Goal: Task Accomplishment & Management: Use online tool/utility

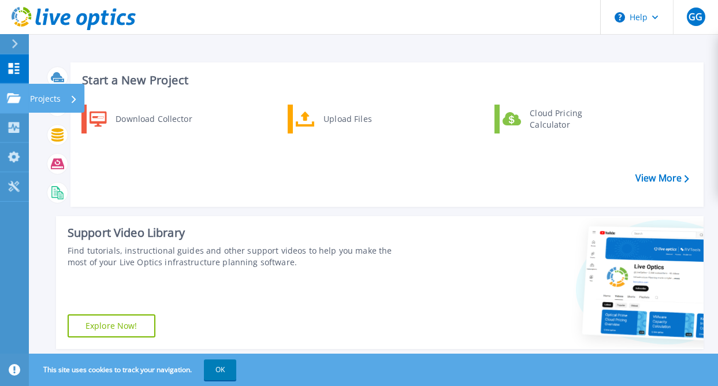
click at [6, 104] on link "Projects Projects" at bounding box center [14, 98] width 29 height 29
click at [279, 42] on div "Start a New Project Download Collector Upload Files Cloud Pricing Calculator Vi…" at bounding box center [373, 294] width 689 height 588
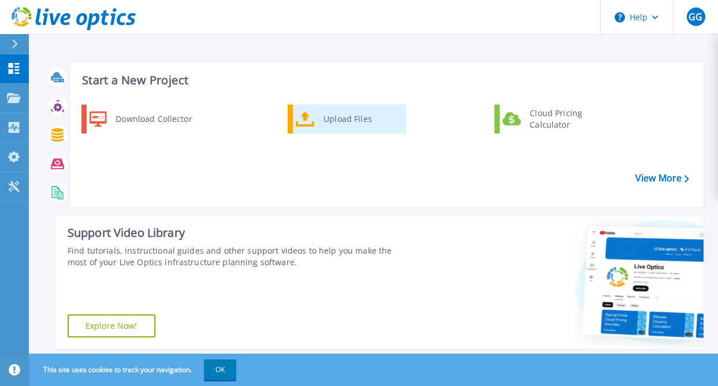
click at [303, 111] on icon at bounding box center [305, 119] width 19 height 17
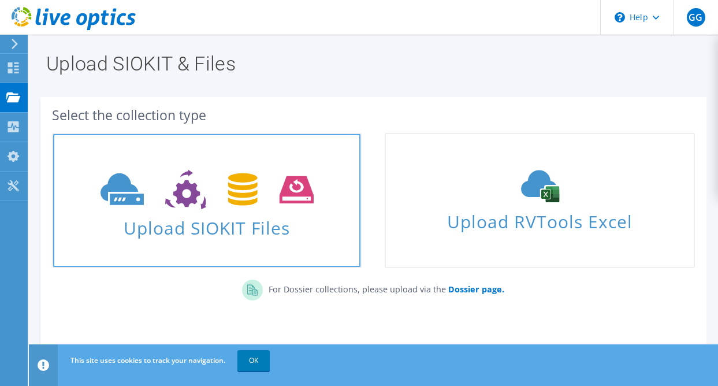
click at [230, 228] on span "Upload SIOKIT Files" at bounding box center [206, 224] width 307 height 25
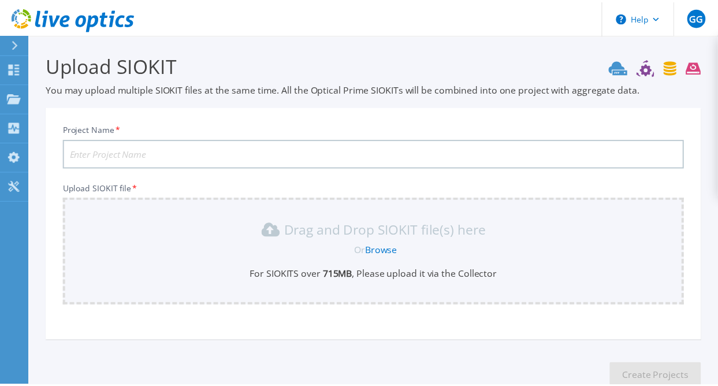
scroll to position [74, 0]
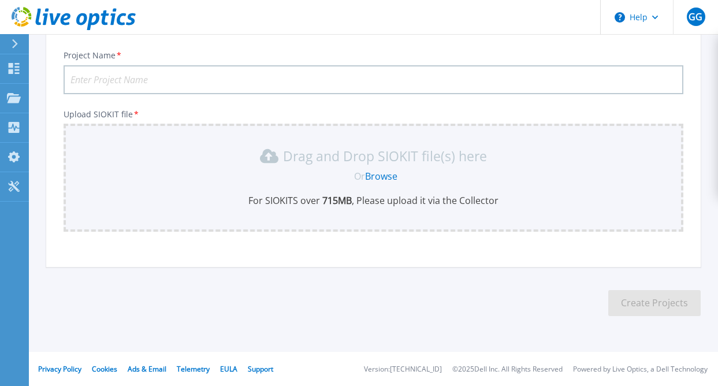
click at [419, 188] on div "Drag and Drop SIOKIT file(s) here Or Browse For SIOKITS over 715 MB , Please up…" at bounding box center [373, 177] width 606 height 60
click at [378, 180] on link "Browse" at bounding box center [381, 176] width 32 height 13
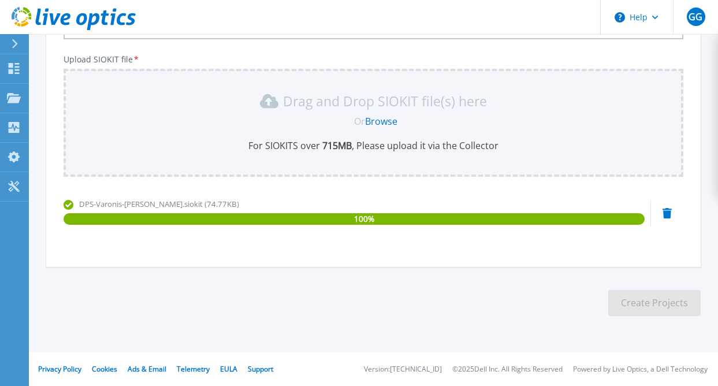
scroll to position [0, 0]
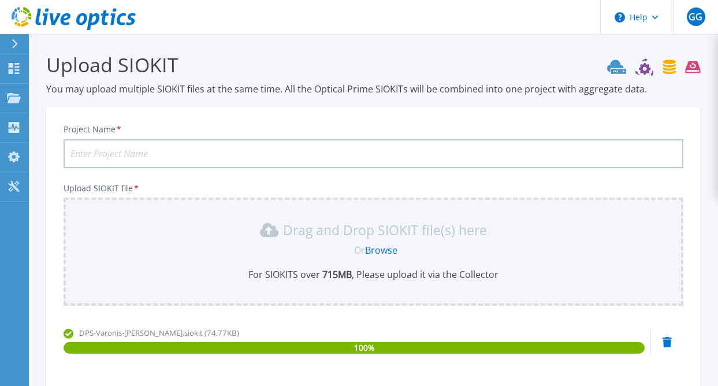
click at [187, 148] on input "Project Name *" at bounding box center [374, 153] width 620 height 29
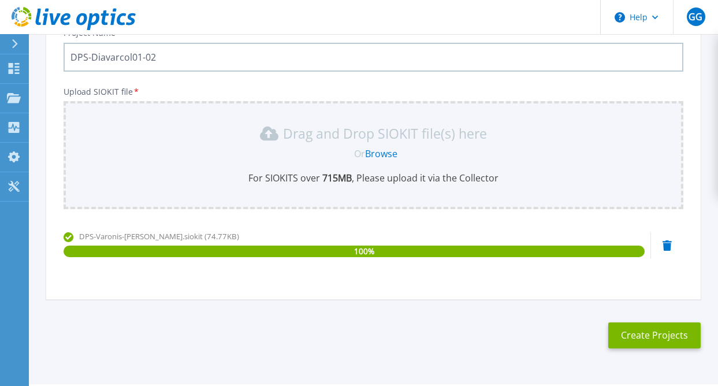
scroll to position [129, 0]
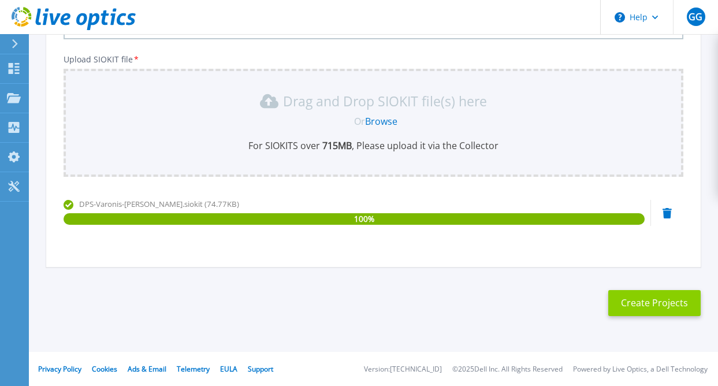
type input "DPS-Diavarcol01-02"
click at [657, 298] on button "Create Projects" at bounding box center [654, 303] width 92 height 26
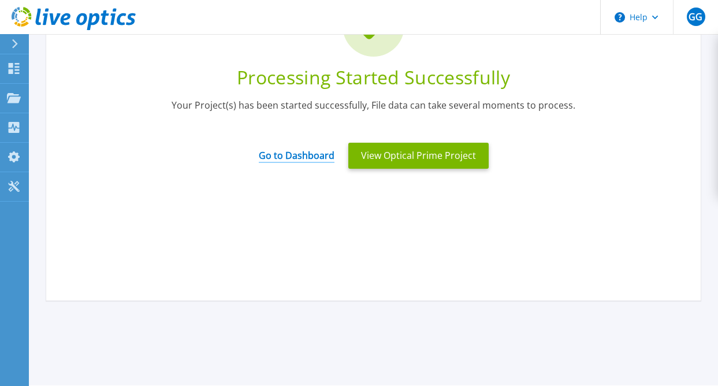
click at [313, 157] on link "Go to Dashboard" at bounding box center [297, 151] width 76 height 23
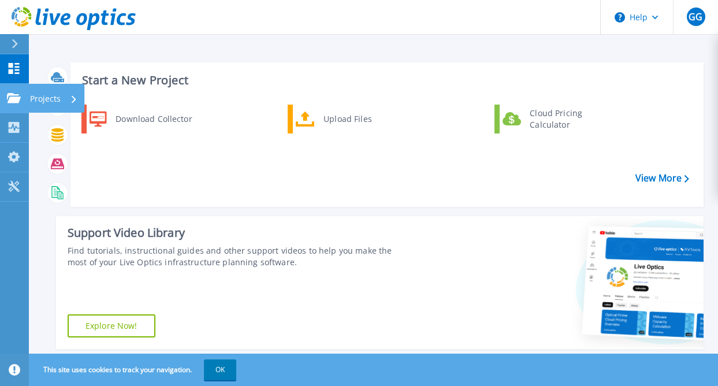
click at [22, 95] on link "Projects Projects" at bounding box center [14, 98] width 29 height 29
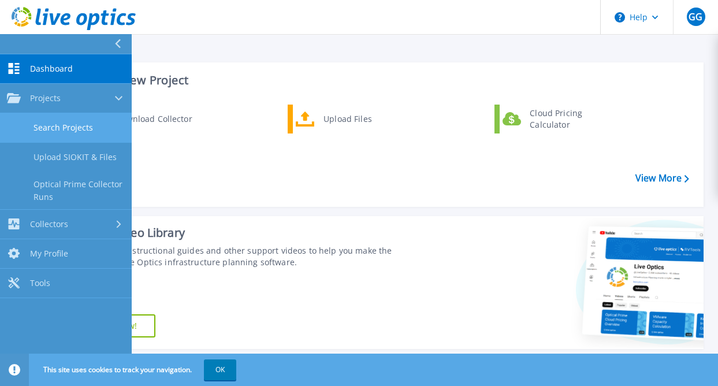
click at [47, 128] on link "Search Projects" at bounding box center [66, 127] width 132 height 29
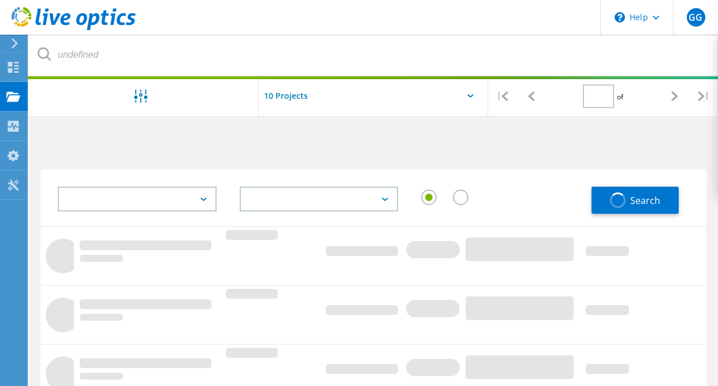
type input "1"
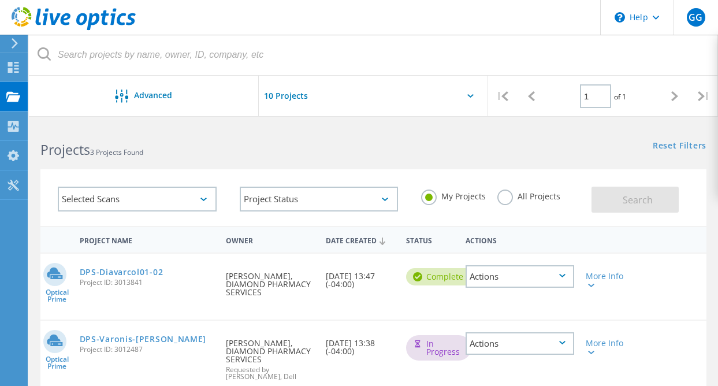
click at [563, 341] on div "Actions" at bounding box center [520, 343] width 109 height 23
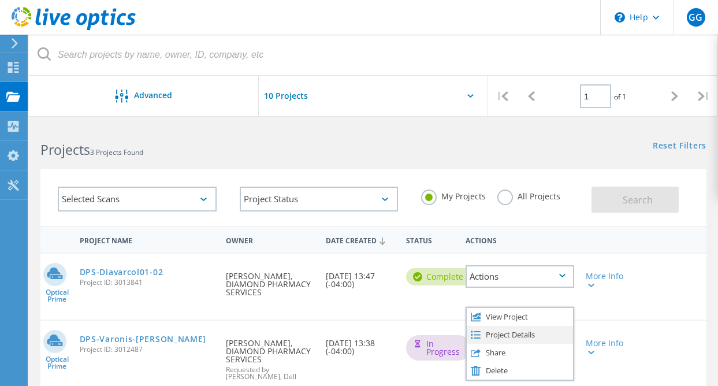
click at [521, 331] on div "Project Details" at bounding box center [520, 335] width 106 height 18
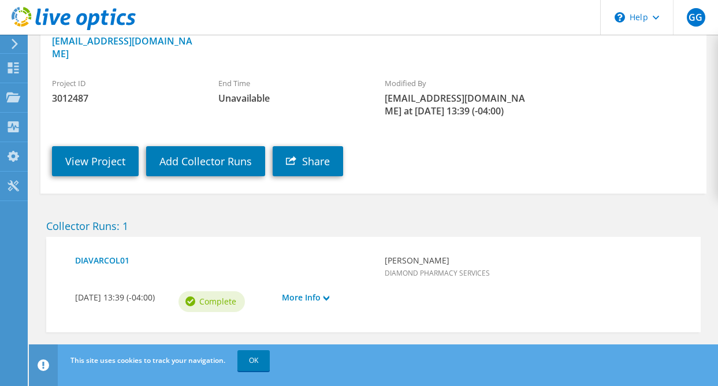
scroll to position [174, 0]
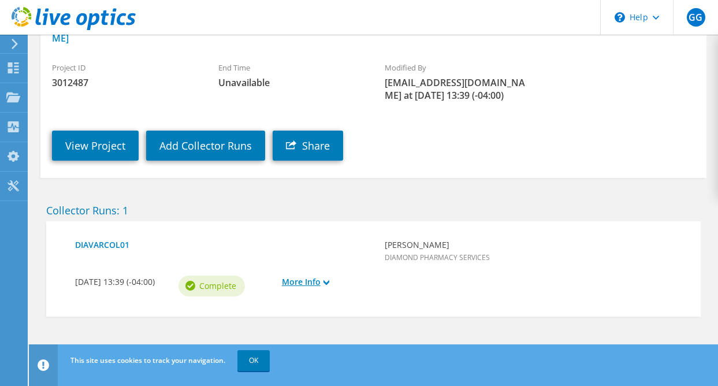
click at [302, 280] on link "More Info" at bounding box center [328, 282] width 92 height 13
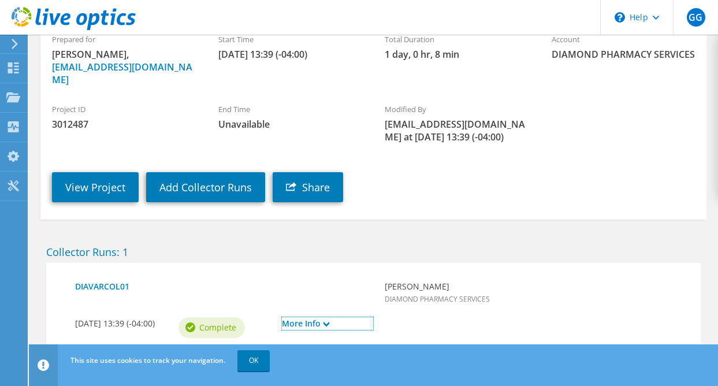
scroll to position [111, 0]
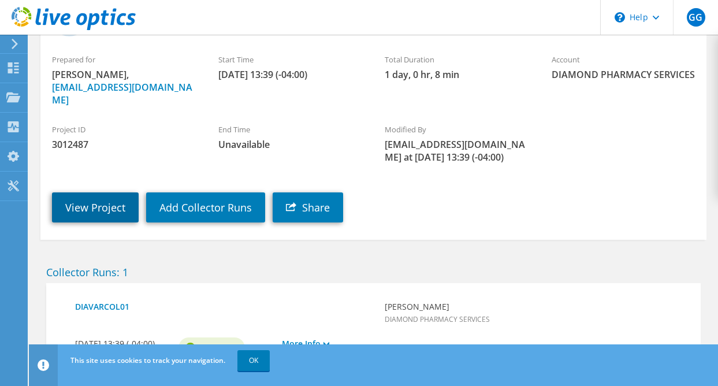
click at [91, 207] on link "View Project" at bounding box center [95, 207] width 87 height 30
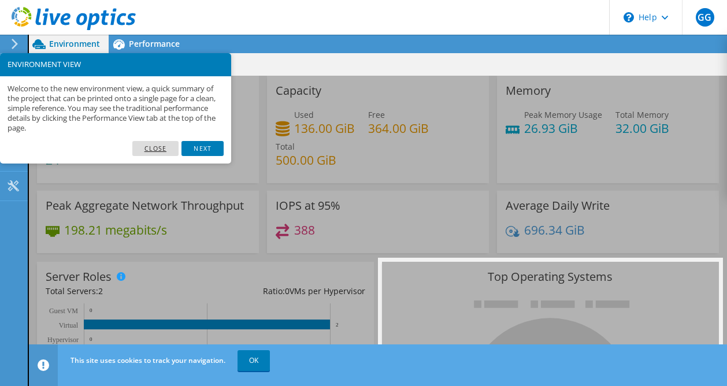
click at [161, 147] on link "Close" at bounding box center [155, 148] width 47 height 15
